Goal: Task Accomplishment & Management: Manage account settings

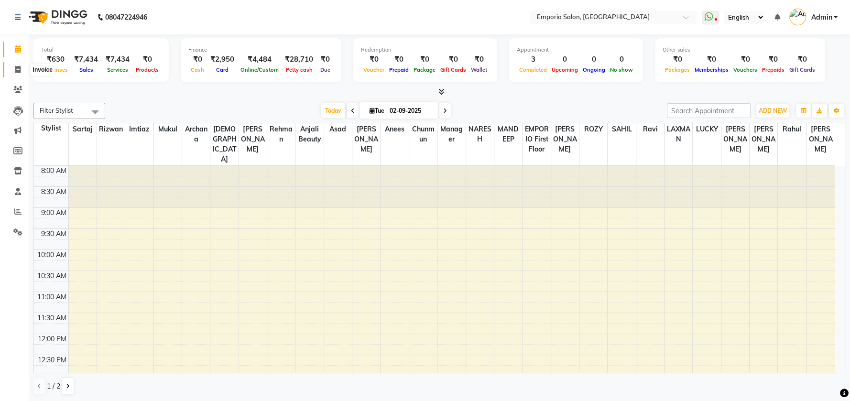
click at [16, 71] on icon at bounding box center [17, 69] width 5 height 7
select select "service"
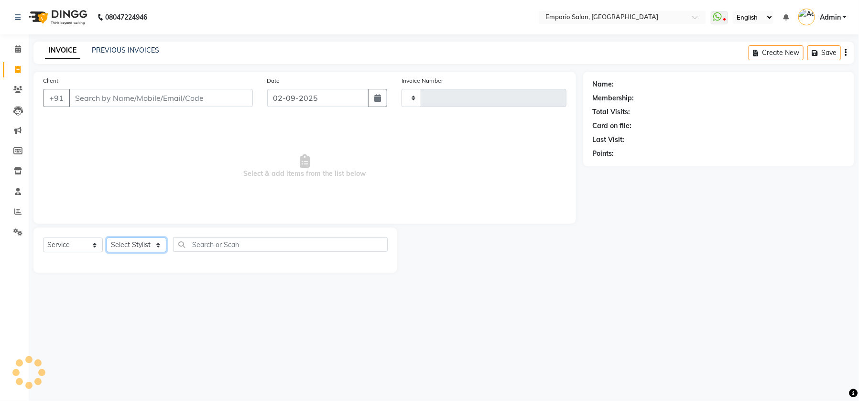
type input "4907"
click at [154, 248] on select "Select Stylist" at bounding box center [137, 245] width 60 height 15
select select "6332"
select select "47502"
click at [107, 238] on select "Select Stylist Anees Anjali beauty Archana Asad AYUSH chunmun EMPORIO First Flo…" at bounding box center [137, 245] width 60 height 15
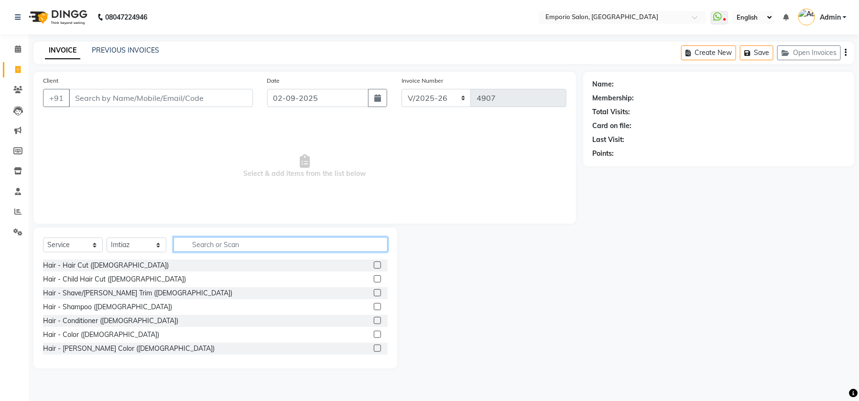
click at [236, 248] on input "text" at bounding box center [280, 244] width 214 height 15
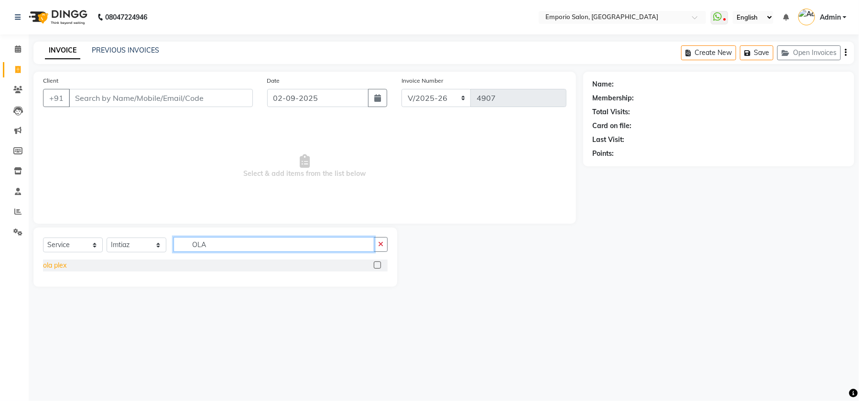
type input "OLA"
click at [55, 264] on div "ola plex" at bounding box center [54, 265] width 23 height 10
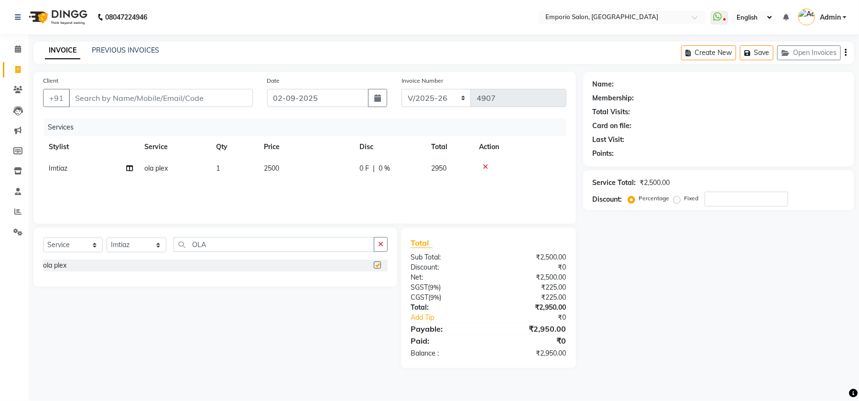
checkbox input "false"
click at [377, 246] on button "button" at bounding box center [381, 244] width 14 height 15
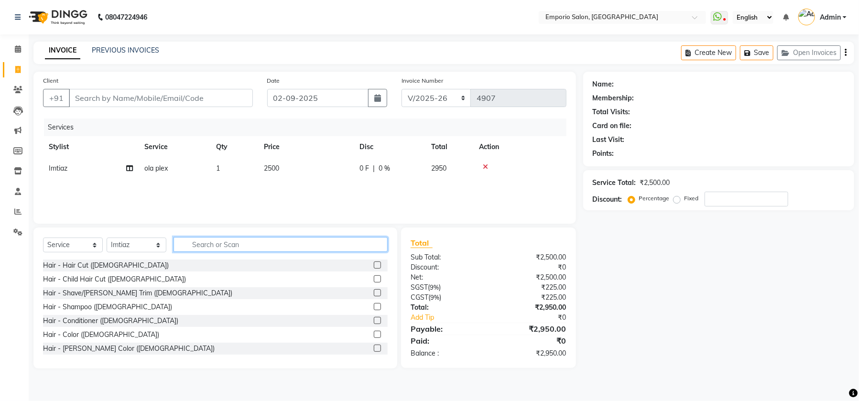
click at [190, 243] on input "text" at bounding box center [280, 244] width 214 height 15
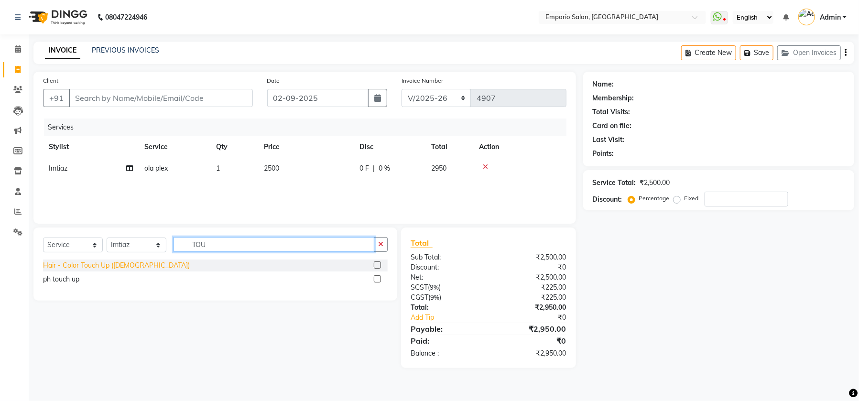
type input "TOU"
click at [68, 267] on div "Hair - Color Touch Up (Female)" at bounding box center [116, 265] width 147 height 10
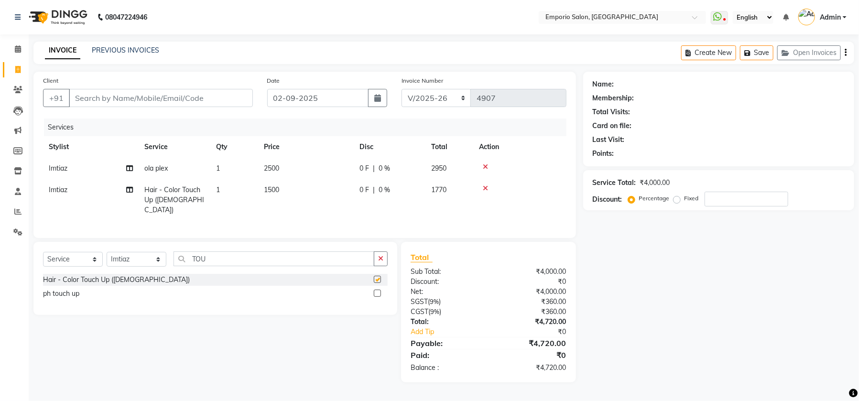
checkbox input "false"
drag, startPoint x: 383, startPoint y: 256, endPoint x: 267, endPoint y: 267, distance: 116.6
click at [382, 255] on icon "button" at bounding box center [380, 258] width 5 height 7
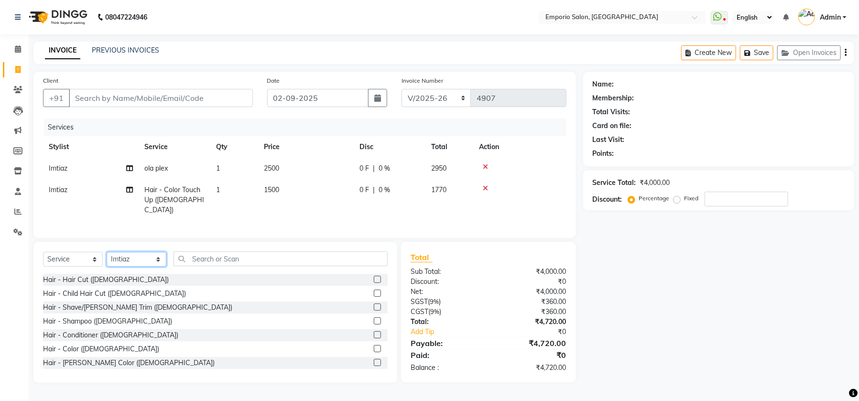
click at [127, 252] on select "Select Stylist Anees Anjali beauty Archana Asad AYUSH chunmun EMPORIO First Flo…" at bounding box center [137, 259] width 60 height 15
select select "89337"
click at [107, 252] on select "Select Stylist Anees Anjali beauty Archana Asad AYUSH chunmun EMPORIO First Flo…" at bounding box center [137, 259] width 60 height 15
click at [214, 256] on input "text" at bounding box center [280, 258] width 214 height 15
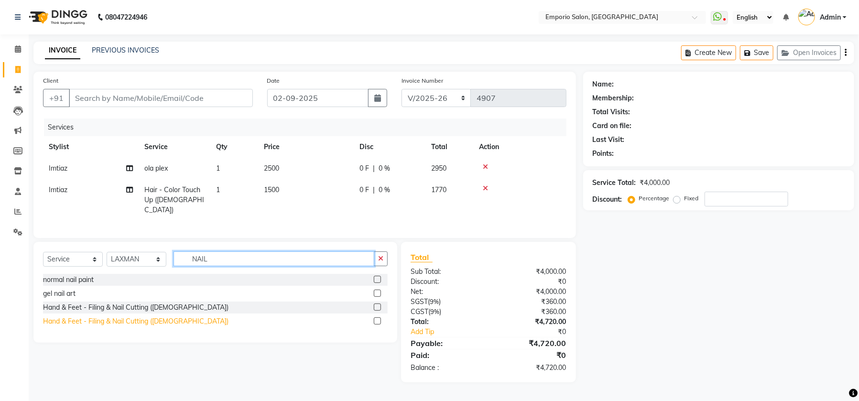
type input "NAIL"
click at [151, 318] on div "Hand & Feet - Filing & Nail Cutting (Female)" at bounding box center [135, 321] width 185 height 10
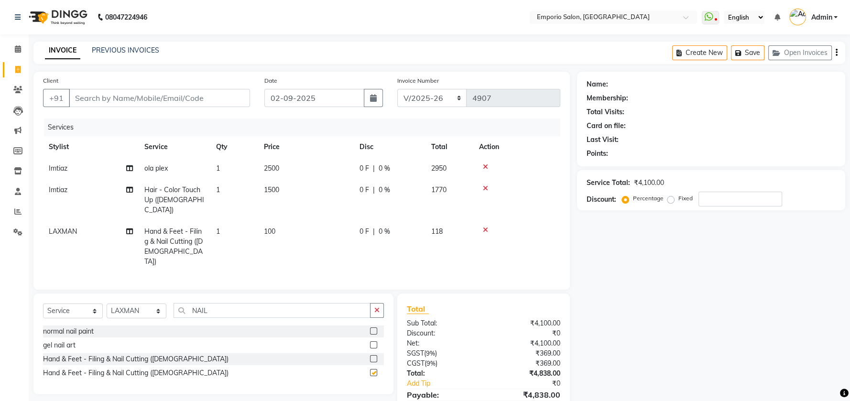
checkbox input "false"
drag, startPoint x: 381, startPoint y: 300, endPoint x: 372, endPoint y: 291, distance: 12.5
click at [380, 303] on button "button" at bounding box center [377, 310] width 14 height 15
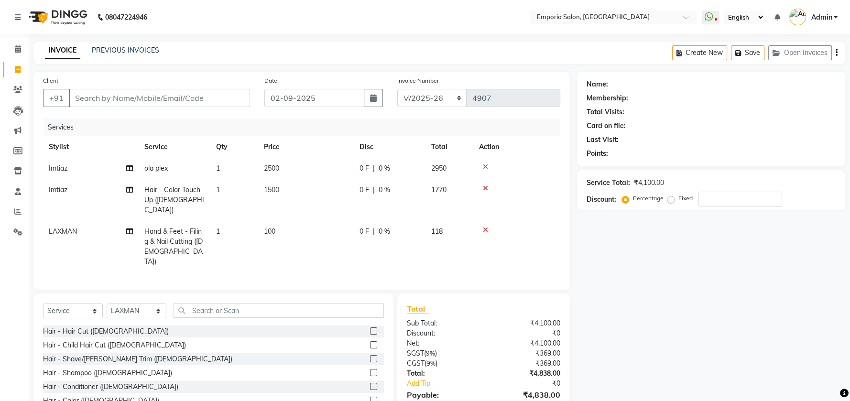
click at [300, 225] on td "100" at bounding box center [306, 247] width 96 height 52
select select "89337"
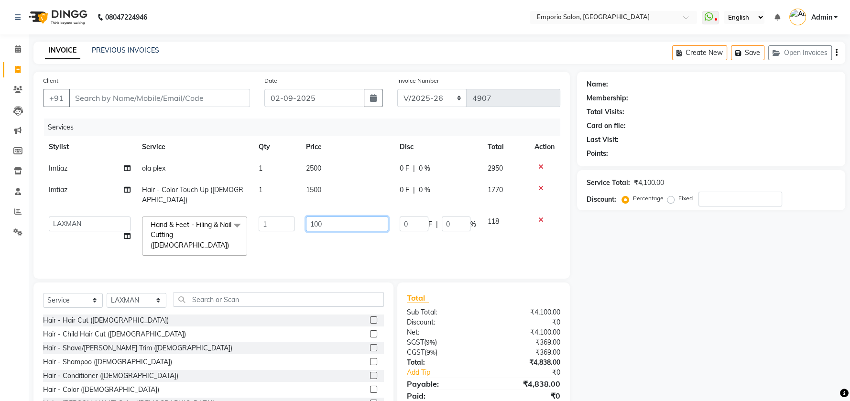
click at [350, 216] on input "100" at bounding box center [347, 223] width 82 height 15
type input "150"
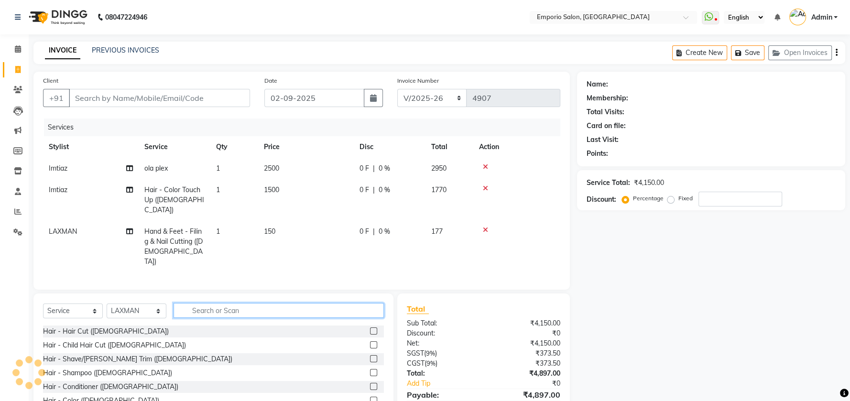
click at [278, 293] on div "Select Service Product Membership Package Voucher Prepaid Gift Card Select Styl…" at bounding box center [213, 363] width 360 height 141
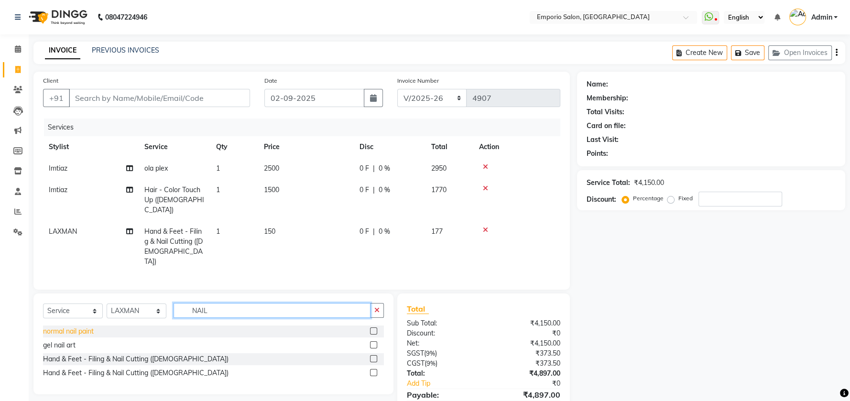
type input "NAIL"
click at [85, 326] on div "normal nail paint" at bounding box center [68, 331] width 51 height 10
checkbox input "false"
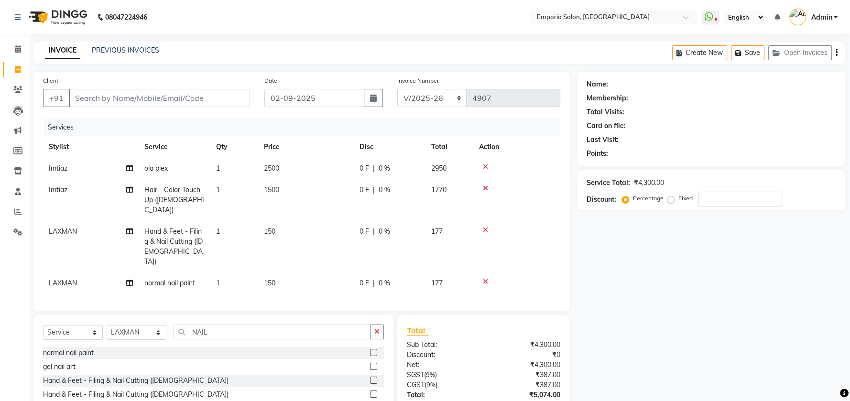
click at [605, 296] on div "Name: Membership: Total Visits: Card on file: Last Visit: Points: Service Total…" at bounding box center [714, 264] width 275 height 384
click at [373, 324] on button "button" at bounding box center [377, 331] width 14 height 15
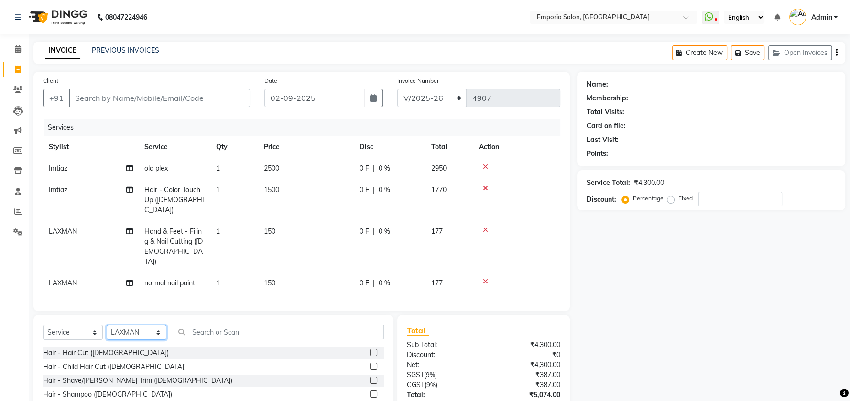
click at [140, 325] on select "Select Stylist Anees Anjali beauty Archana Asad AYUSH chunmun EMPORIO First Flo…" at bounding box center [137, 332] width 60 height 15
select select "48039"
click at [107, 325] on select "Select Stylist Anees Anjali beauty Archana Asad AYUSH chunmun EMPORIO First Flo…" at bounding box center [137, 332] width 60 height 15
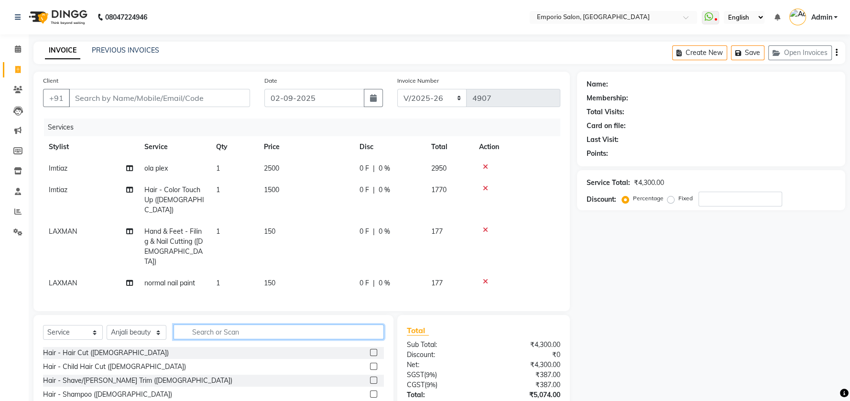
click at [259, 324] on input "text" at bounding box center [278, 331] width 210 height 15
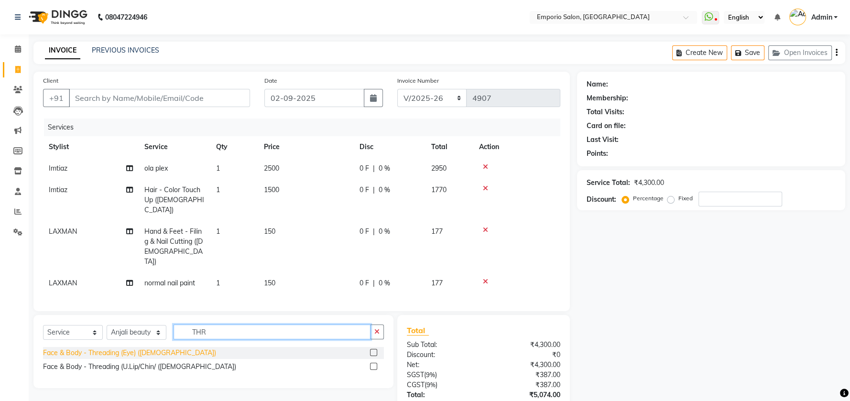
type input "THR"
click at [145, 348] on div "Face & Body - Threading (Eye) (Female)" at bounding box center [129, 353] width 173 height 10
checkbox input "false"
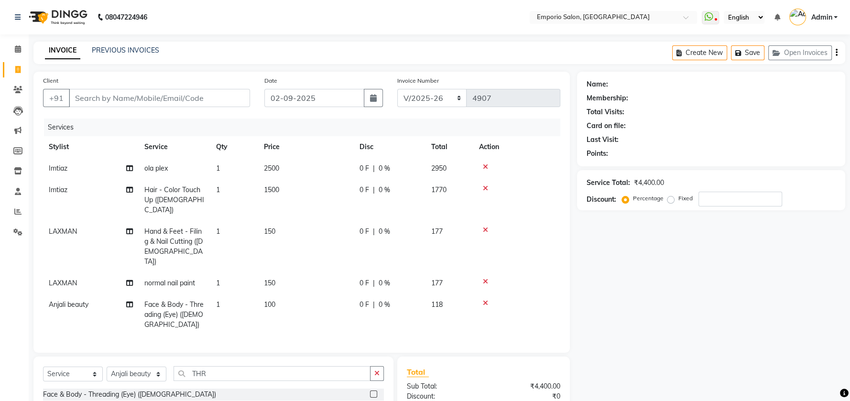
drag, startPoint x: 295, startPoint y: 288, endPoint x: 301, endPoint y: 287, distance: 5.3
click at [298, 294] on td "100" at bounding box center [306, 315] width 96 height 42
select select "48039"
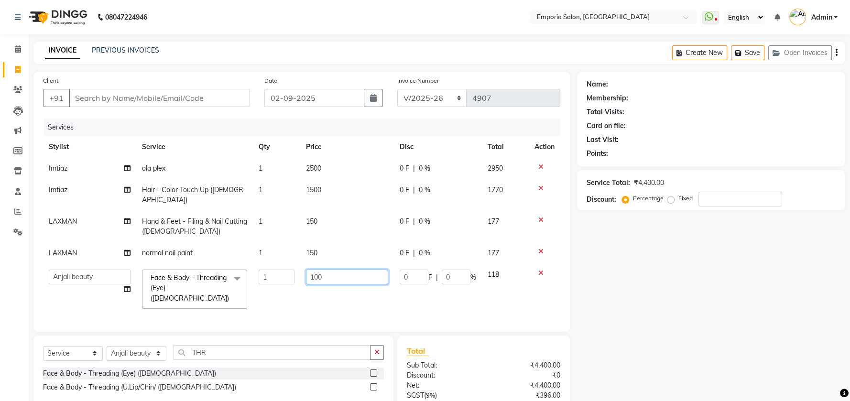
click at [353, 270] on input "100" at bounding box center [347, 277] width 82 height 15
type input "1"
type input "200"
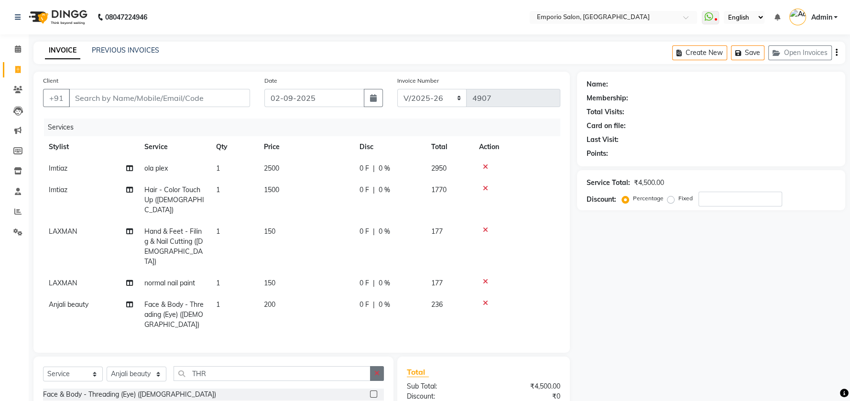
click at [377, 344] on div "Client +91 Date 02-09-2025 Invoice Number EMP/2025-26 V/2025 V/2025-26 4907 Ser…" at bounding box center [301, 284] width 551 height 425
click at [381, 366] on button "button" at bounding box center [377, 373] width 14 height 15
click at [214, 99] on input "Client" at bounding box center [159, 98] width 181 height 18
type input "9"
type input "0"
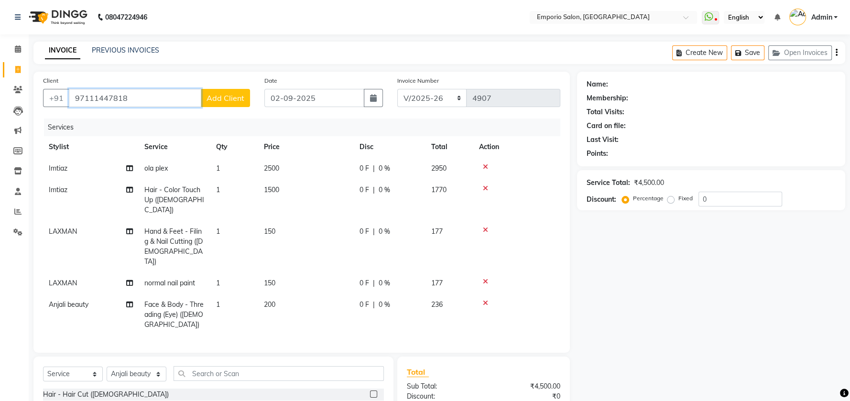
type input "97111447818"
click at [228, 99] on span "Add Client" at bounding box center [225, 98] width 38 height 10
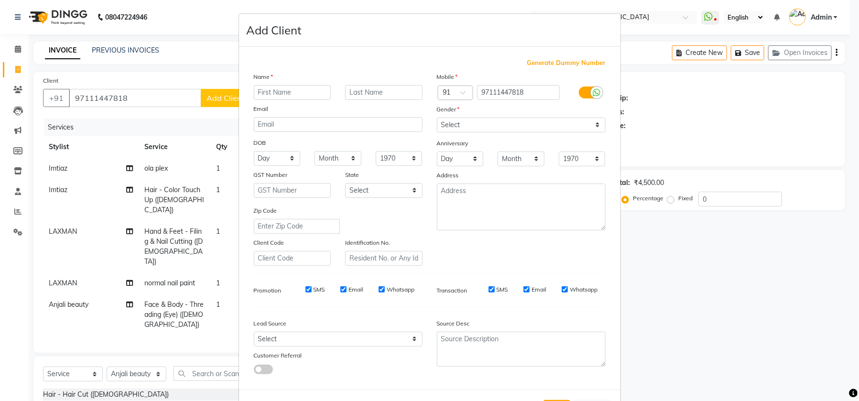
click at [305, 94] on input "text" at bounding box center [292, 92] width 77 height 15
type input "SHELJA"
click at [440, 119] on select "Select Male Female Other Prefer Not To Say" at bounding box center [521, 125] width 169 height 15
select select "female"
click at [437, 118] on select "Select Male Female Other Prefer Not To Say" at bounding box center [521, 125] width 169 height 15
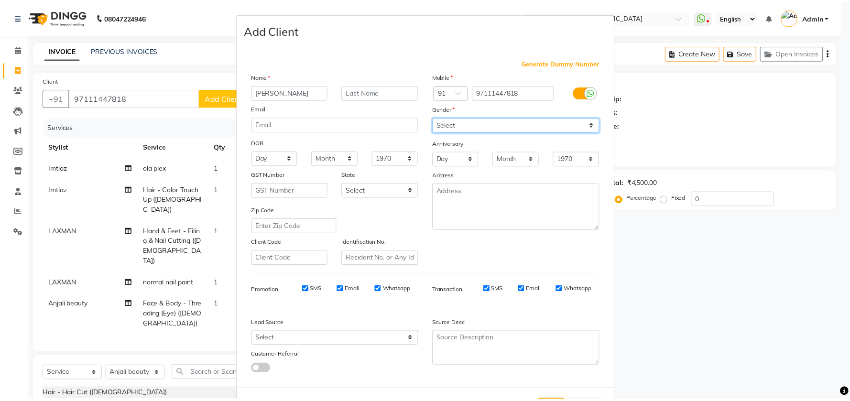
scroll to position [39, 0]
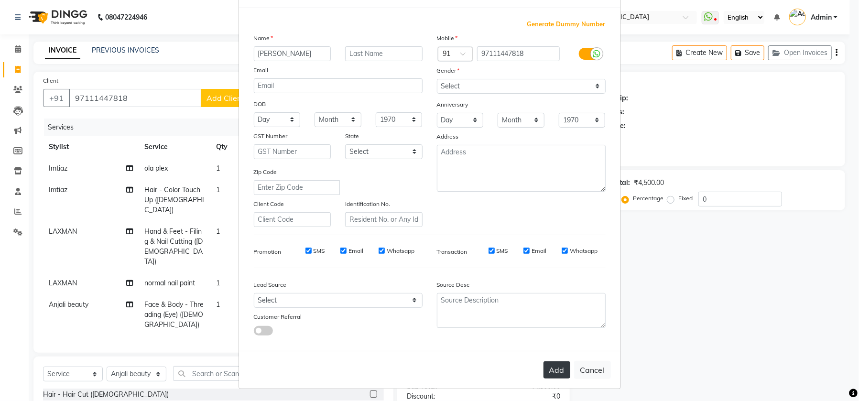
click at [548, 365] on button "Add" at bounding box center [556, 369] width 27 height 17
select select
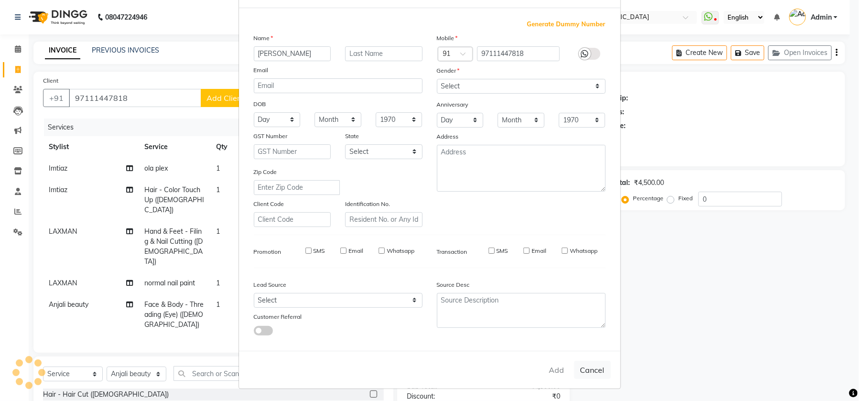
select select
checkbox input "false"
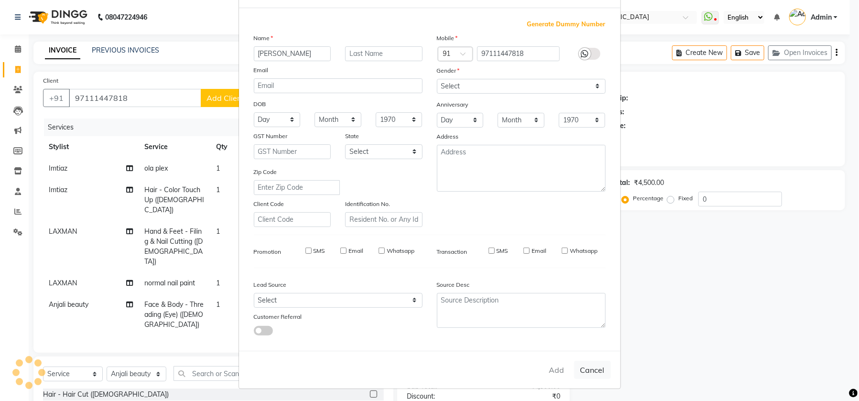
checkbox input "false"
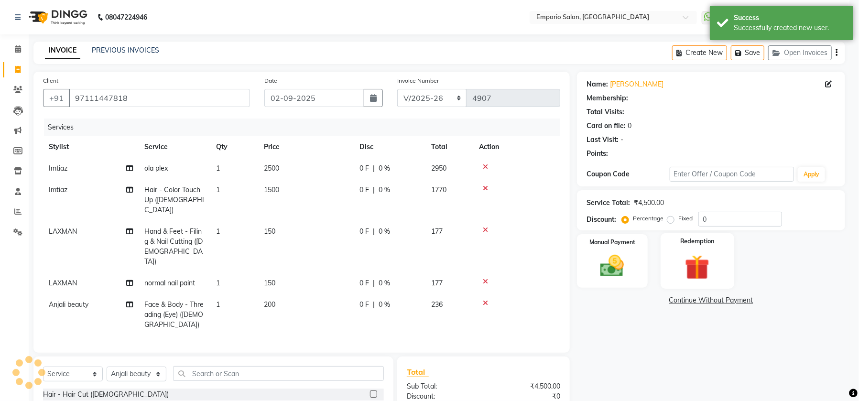
select select "1: Object"
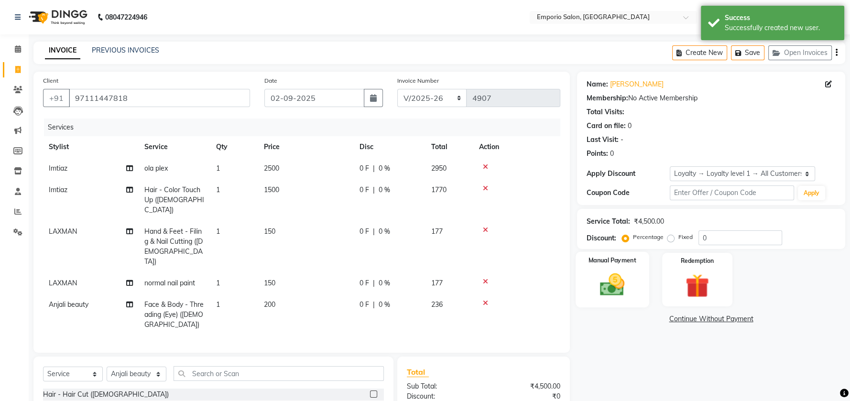
click at [612, 292] on img at bounding box center [612, 284] width 40 height 29
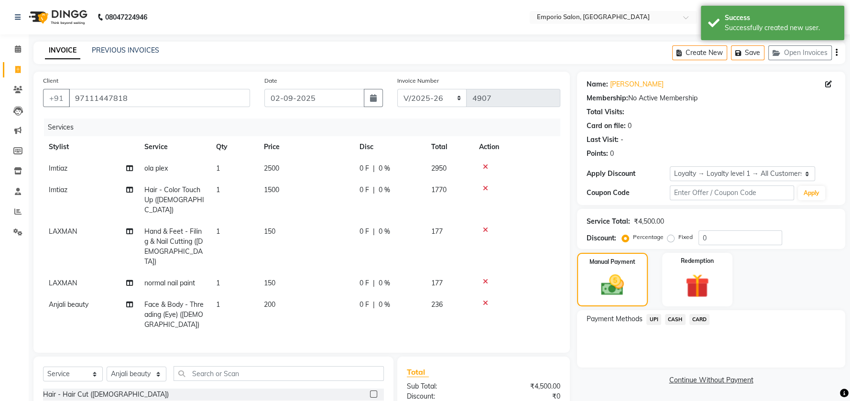
click at [669, 319] on span "CASH" at bounding box center [675, 319] width 21 height 11
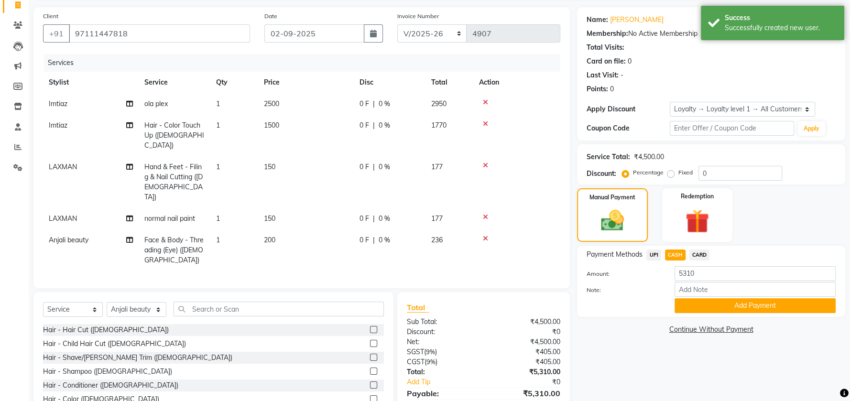
scroll to position [99, 0]
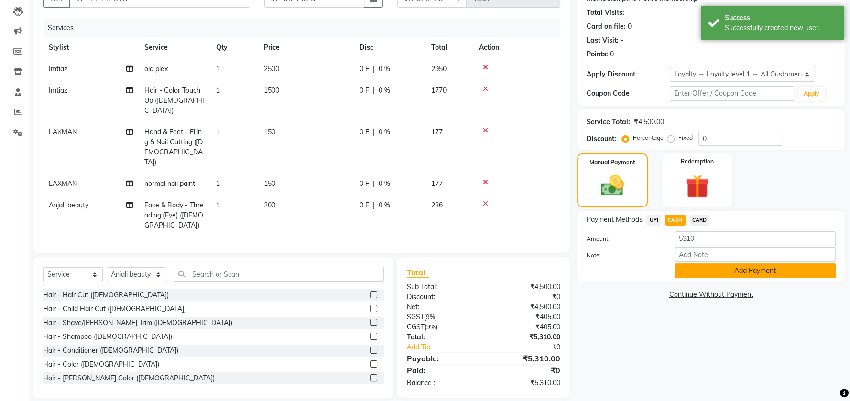
click at [718, 271] on button "Add Payment" at bounding box center [754, 270] width 161 height 15
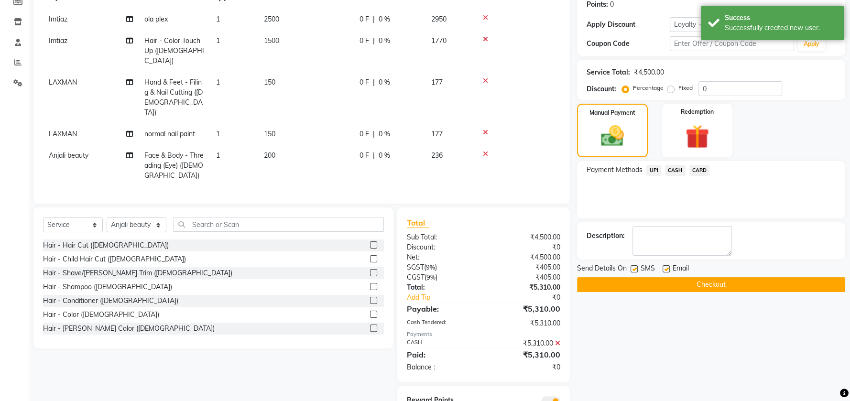
scroll to position [180, 0]
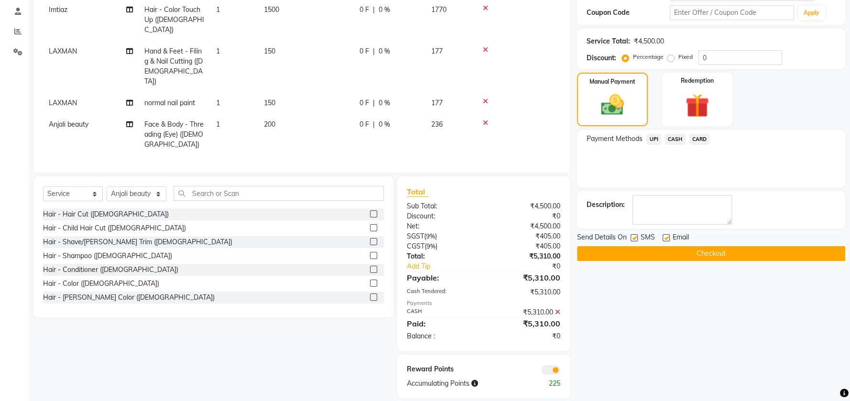
click at [727, 260] on button "Checkout" at bounding box center [711, 253] width 268 height 15
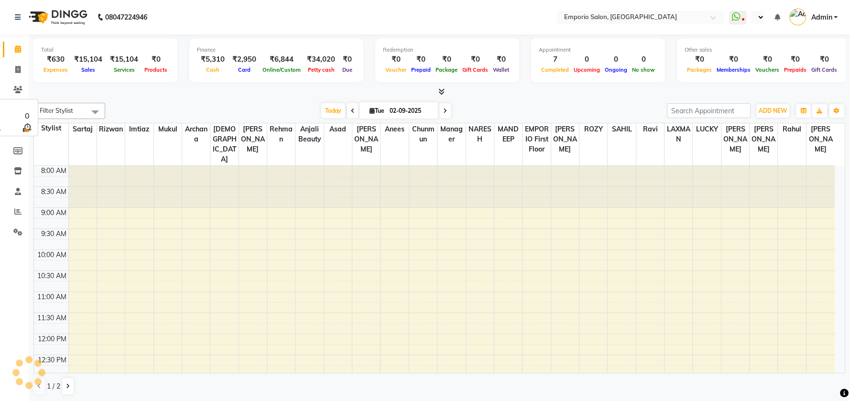
select select "en"
click at [20, 68] on icon at bounding box center [17, 69] width 5 height 7
select select "service"
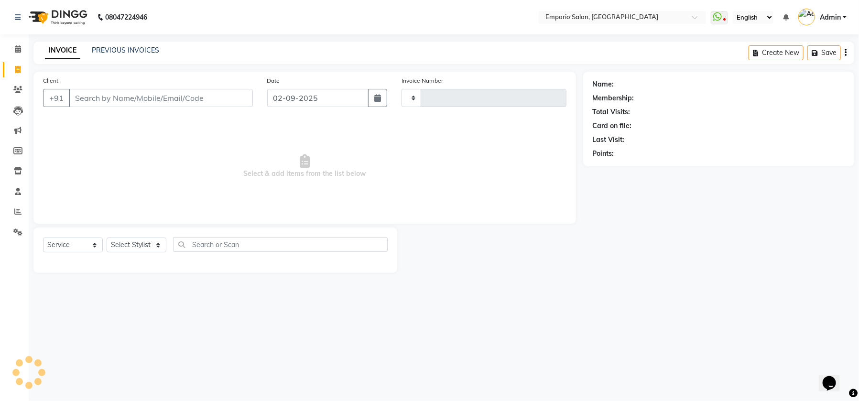
type input "4908"
select select "6332"
click at [128, 43] on div "INVOICE PREVIOUS INVOICES Create New Save Open Invoices" at bounding box center [443, 53] width 821 height 22
click at [130, 49] on link "PREVIOUS INVOICES" at bounding box center [125, 50] width 67 height 9
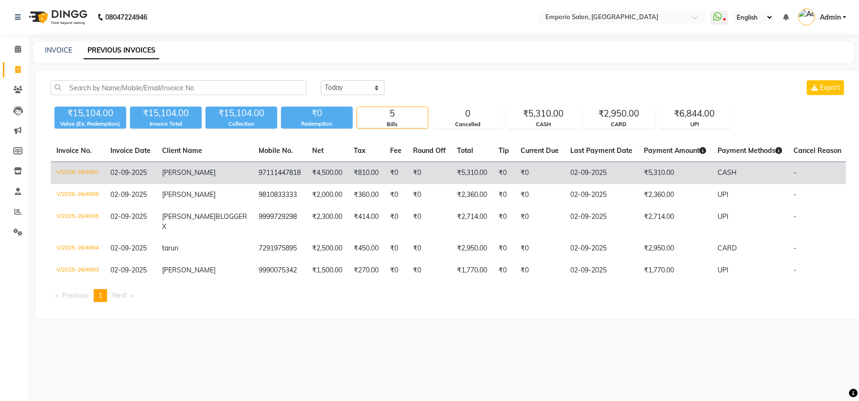
click at [255, 172] on td "97111447818" at bounding box center [280, 173] width 54 height 22
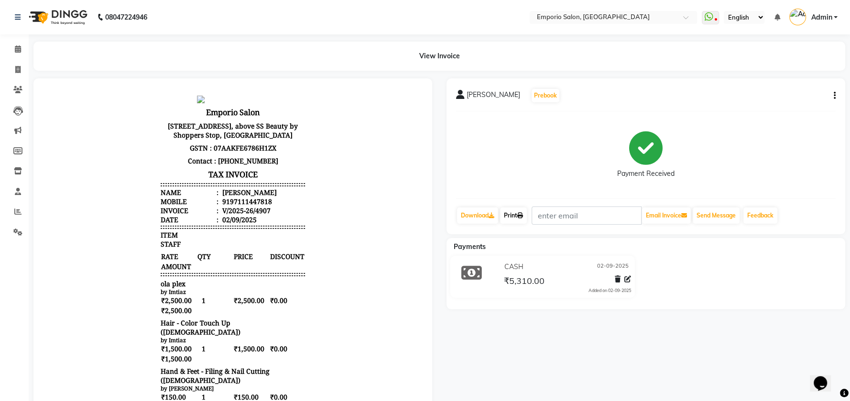
click at [509, 213] on link "Print" at bounding box center [513, 215] width 27 height 16
click at [18, 56] on link "Calendar" at bounding box center [14, 50] width 23 height 16
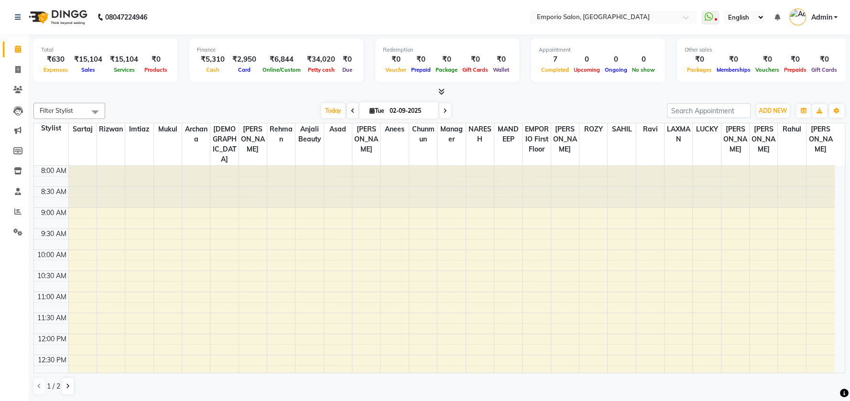
click at [162, 115] on div "[DATE] [DATE]" at bounding box center [386, 111] width 552 height 14
click at [444, 91] on icon at bounding box center [441, 91] width 6 height 7
click at [442, 90] on icon at bounding box center [441, 91] width 6 height 7
click at [17, 233] on icon at bounding box center [17, 231] width 9 height 7
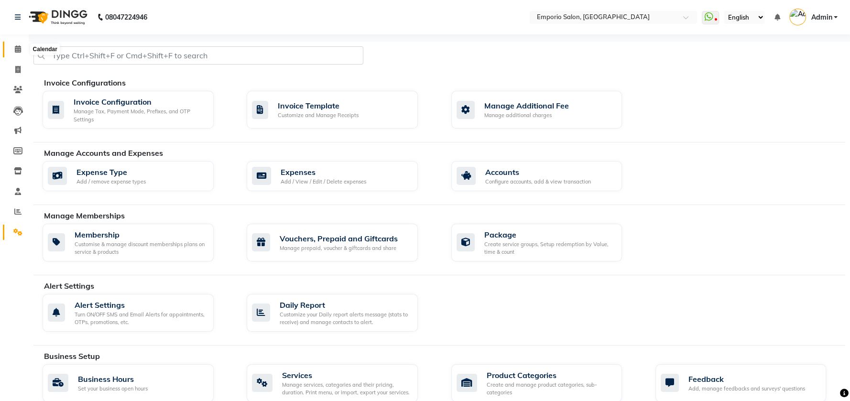
click at [17, 48] on icon at bounding box center [18, 48] width 6 height 7
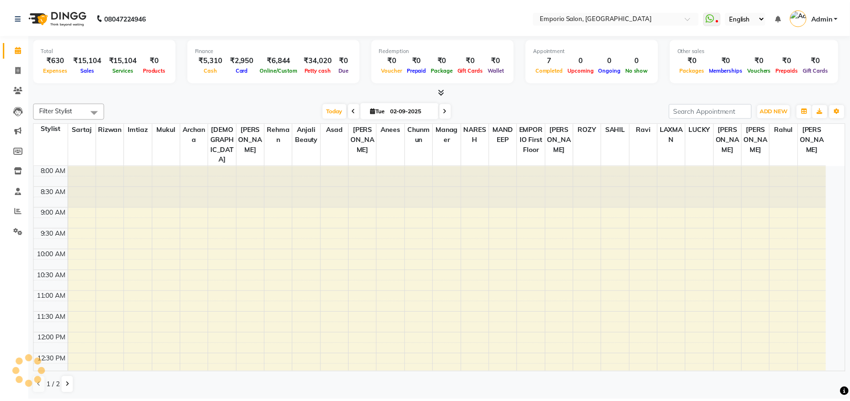
scroll to position [335, 0]
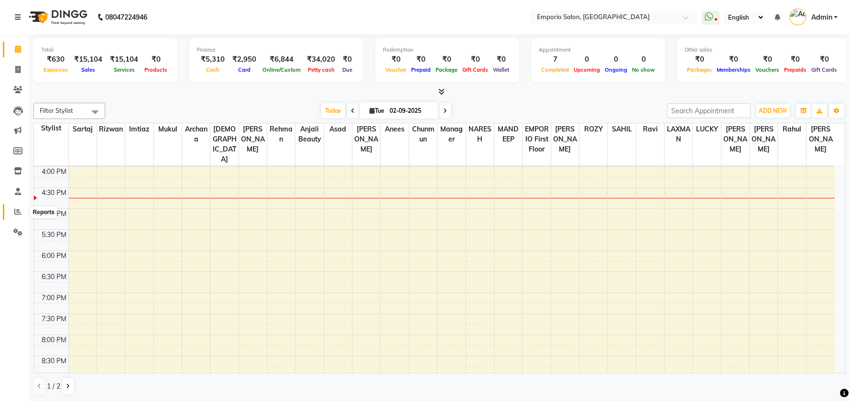
click at [17, 206] on span at bounding box center [18, 211] width 17 height 11
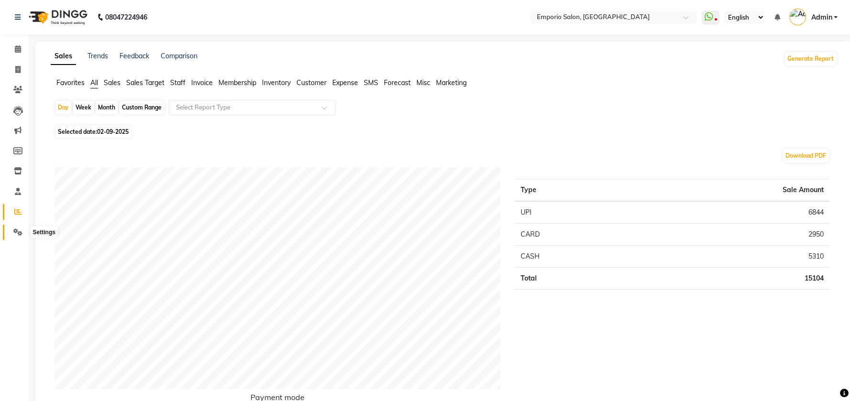
click at [21, 234] on icon at bounding box center [17, 231] width 9 height 7
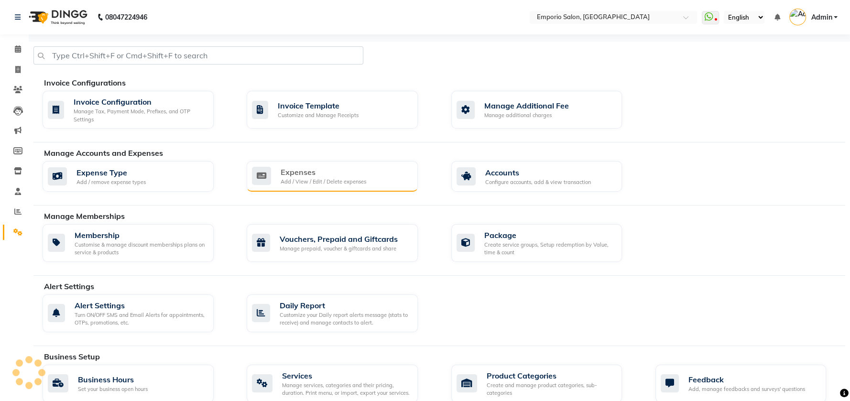
click at [289, 171] on div "Expenses" at bounding box center [324, 171] width 86 height 11
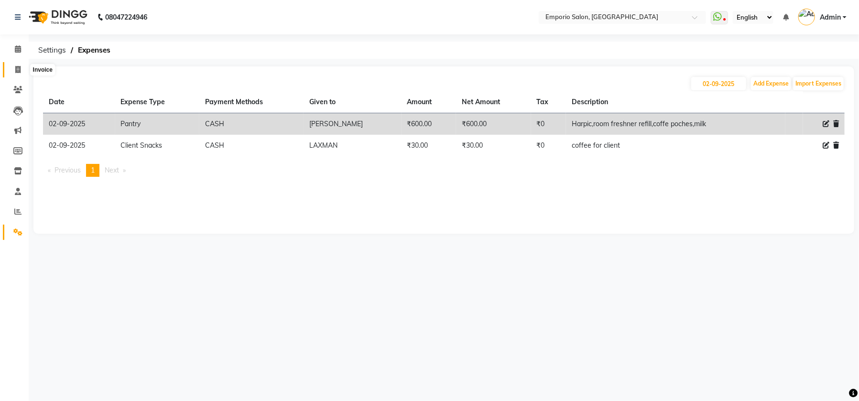
click at [17, 70] on icon at bounding box center [17, 69] width 5 height 7
select select "service"
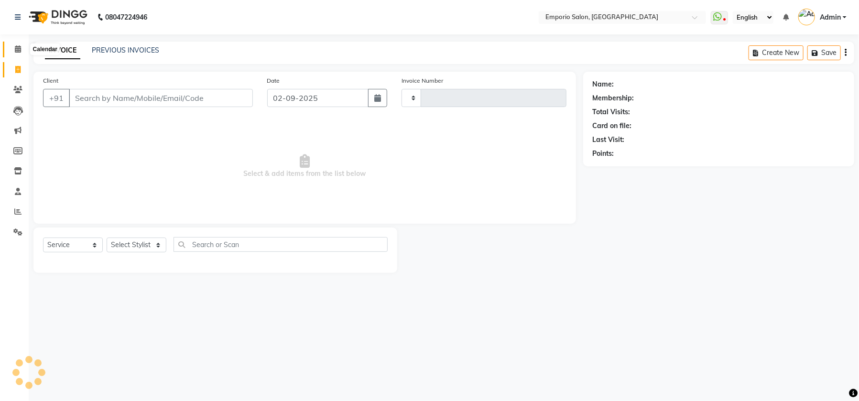
type input "4908"
select select "6332"
click at [21, 48] on span at bounding box center [18, 49] width 17 height 11
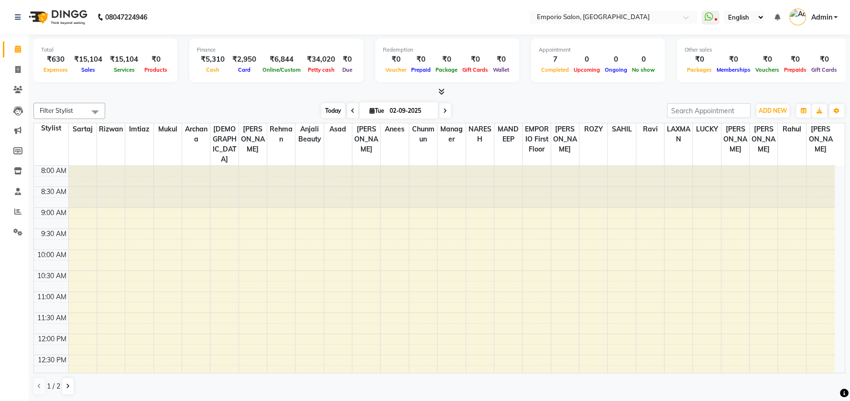
click at [336, 110] on span "Today" at bounding box center [333, 110] width 24 height 15
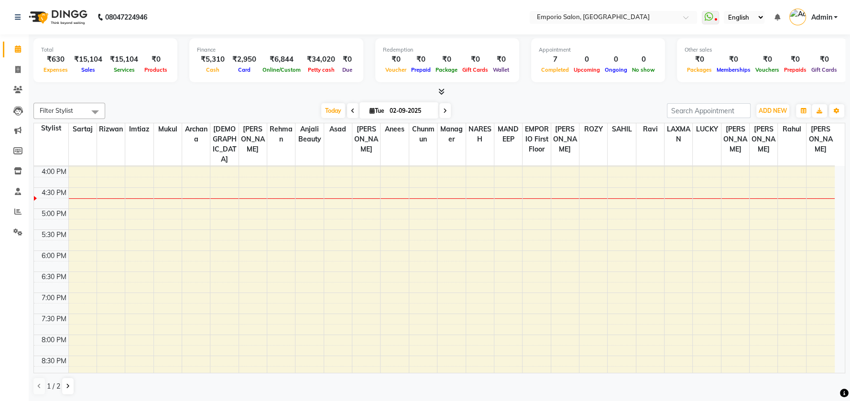
click at [351, 110] on icon at bounding box center [353, 111] width 4 height 6
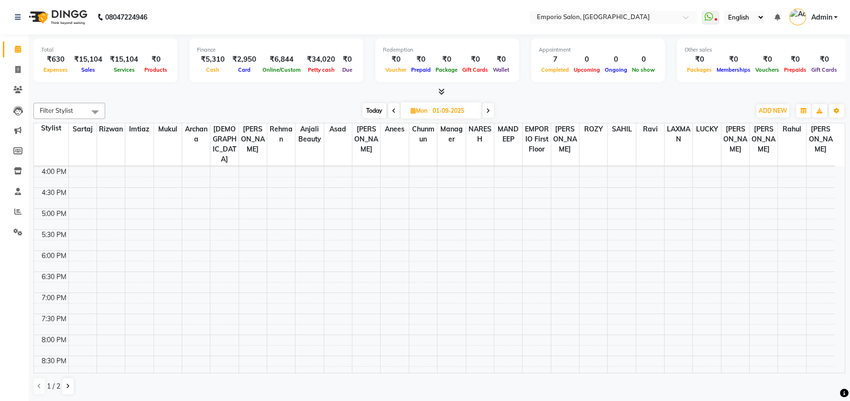
click at [394, 110] on icon at bounding box center [394, 111] width 4 height 6
click at [442, 90] on icon at bounding box center [441, 91] width 6 height 7
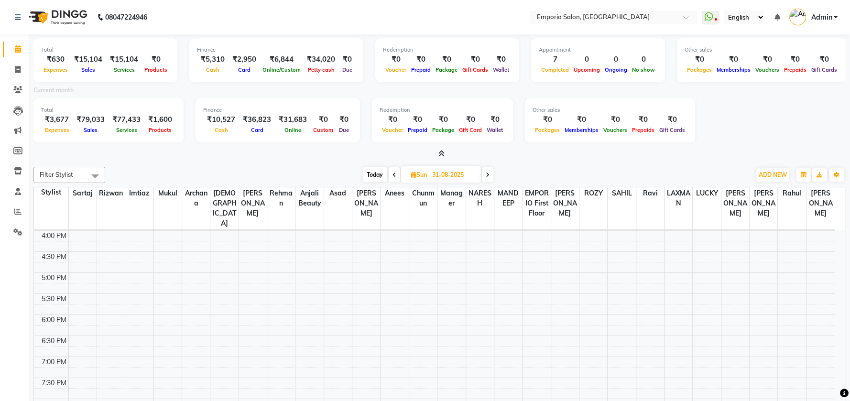
click at [370, 176] on span "Today" at bounding box center [375, 174] width 24 height 15
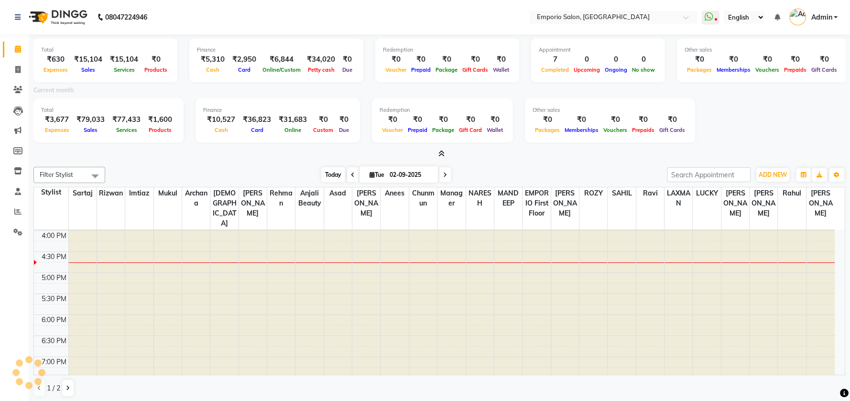
scroll to position [0, 0]
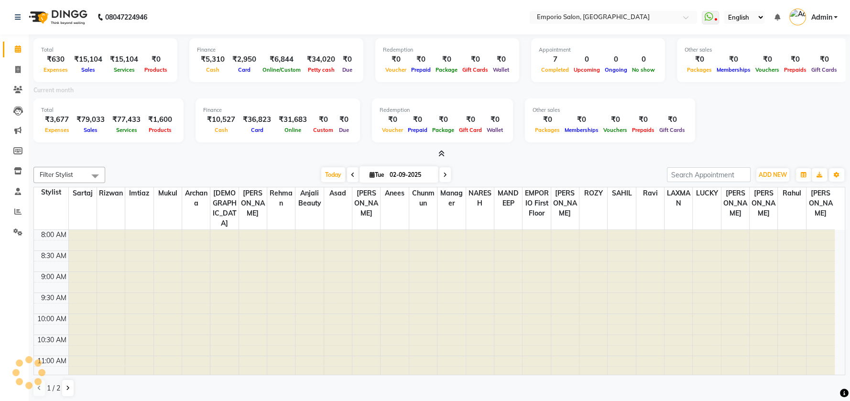
click at [351, 177] on icon at bounding box center [353, 175] width 4 height 6
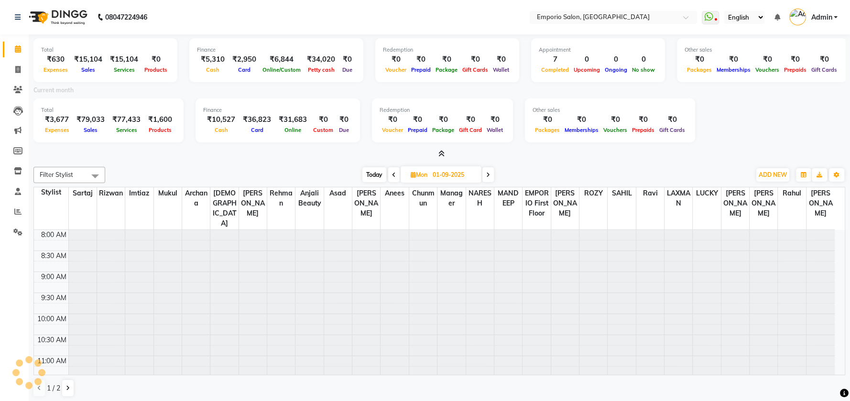
scroll to position [335, 0]
click at [394, 174] on icon at bounding box center [394, 175] width 4 height 6
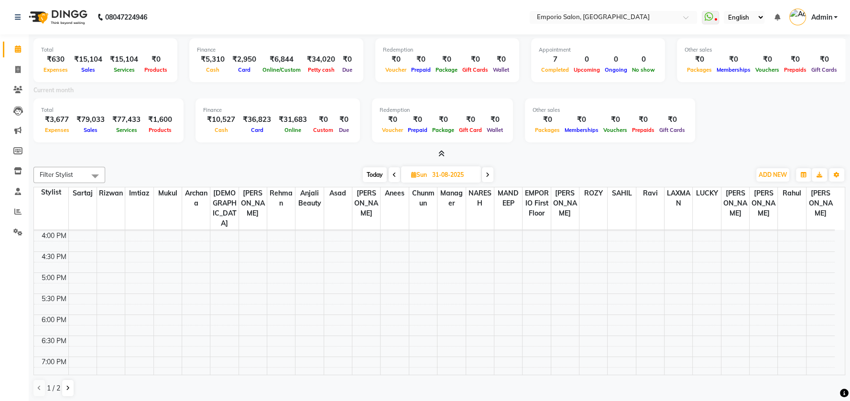
click at [379, 175] on span "Today" at bounding box center [375, 174] width 24 height 15
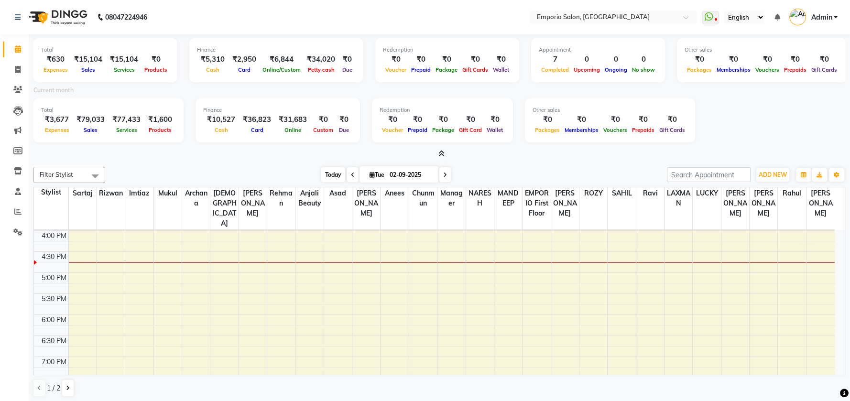
click at [340, 176] on span "Today" at bounding box center [333, 174] width 24 height 15
click at [404, 159] on div "Total ₹630 Expenses ₹15,104 Sales ₹15,104 Services ₹0 Products Finance ₹5,310 C…" at bounding box center [439, 218] width 821 height 369
click at [352, 174] on span at bounding box center [352, 174] width 11 height 15
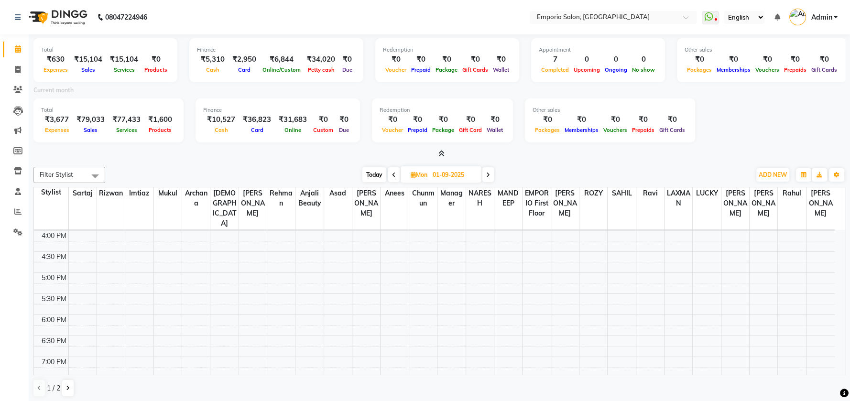
click at [443, 151] on icon at bounding box center [441, 153] width 6 height 7
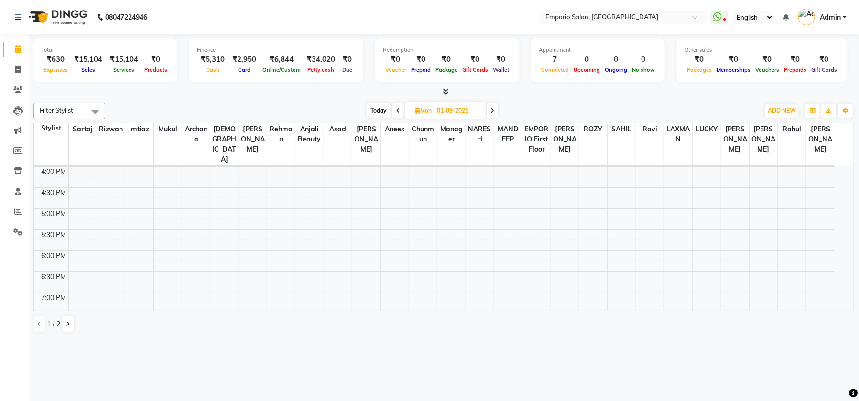
click at [396, 109] on icon at bounding box center [398, 111] width 4 height 6
type input "31-08-2025"
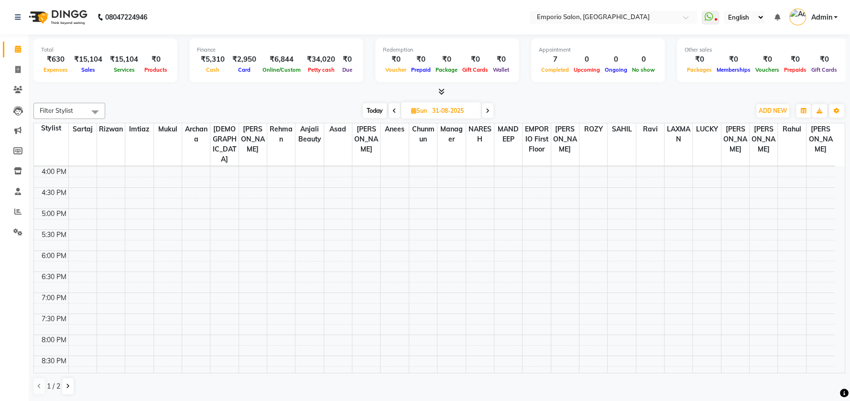
click at [441, 92] on icon at bounding box center [441, 91] width 6 height 7
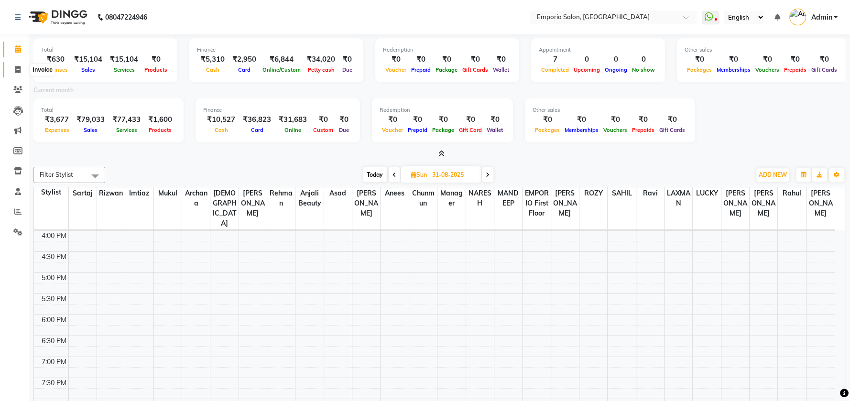
click at [18, 70] on icon at bounding box center [17, 69] width 5 height 7
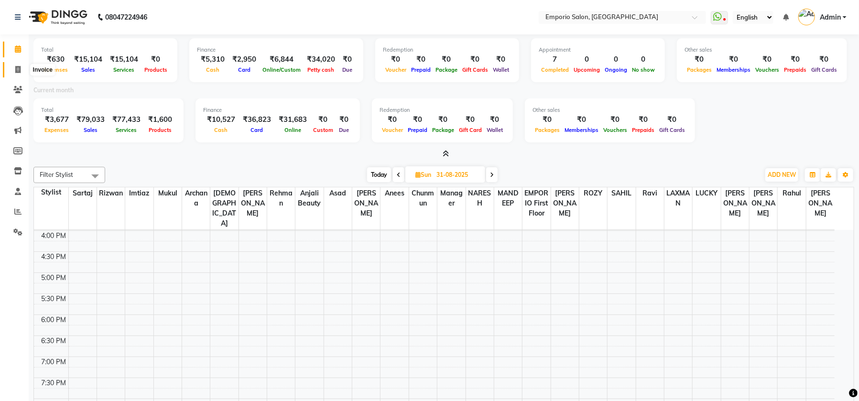
select select "6332"
select select "service"
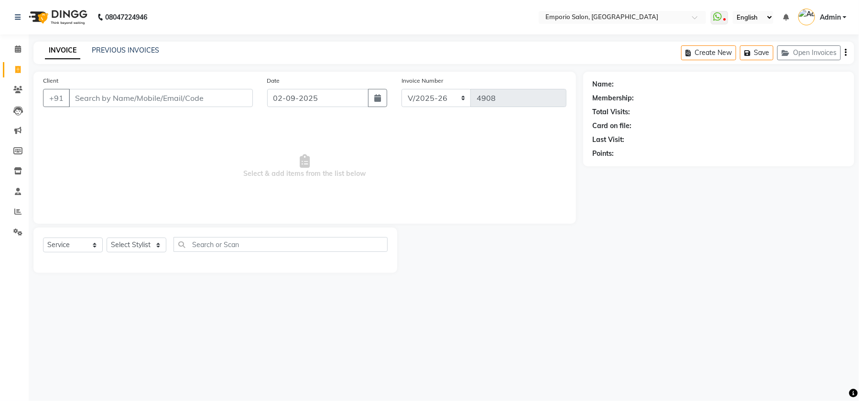
click at [212, 97] on input "Client" at bounding box center [161, 98] width 184 height 18
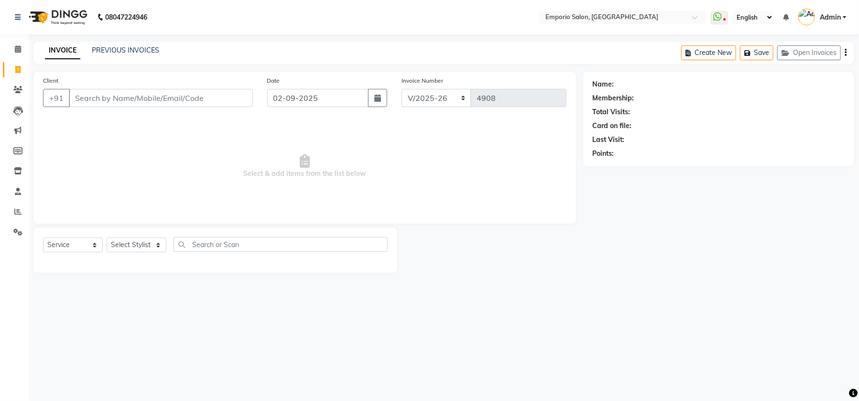
click at [212, 97] on input "Client" at bounding box center [161, 98] width 184 height 18
click at [461, 97] on select "EMP/2025-26 V/2025 V/2025-26" at bounding box center [436, 98] width 70 height 18
click at [401, 89] on select "EMP/2025-26 V/2025 V/2025-26" at bounding box center [436, 98] width 70 height 18
click at [502, 174] on span "Select & add items from the list below" at bounding box center [304, 167] width 523 height 96
click at [15, 48] on icon at bounding box center [18, 48] width 6 height 7
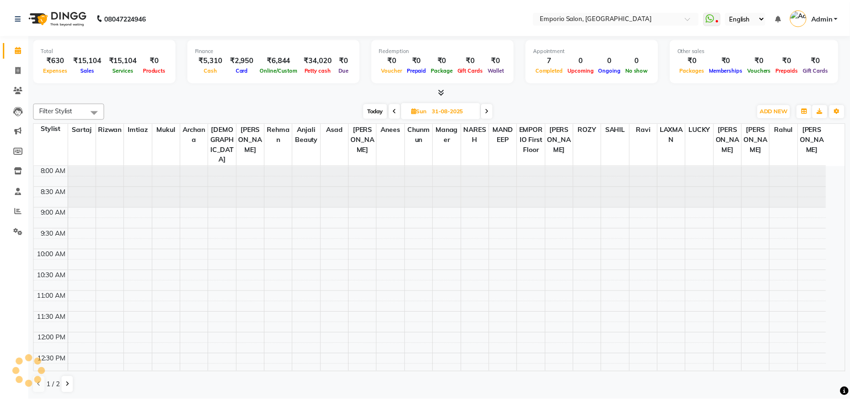
scroll to position [335, 0]
